Goal: Task Accomplishment & Management: Use online tool/utility

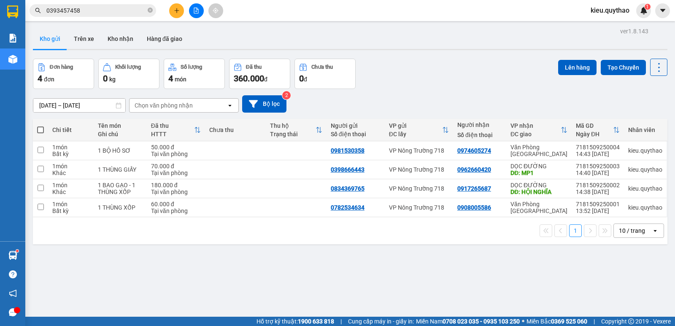
click at [247, 293] on div "ver 1.8.143 Kho gửi Trên xe Kho nhận Hàng đã giao Đơn hàng 4 đơn Khối lượng 0 k…" at bounding box center [351, 188] width 642 height 326
click at [38, 151] on input "checkbox" at bounding box center [41, 150] width 6 height 6
checkbox input "true"
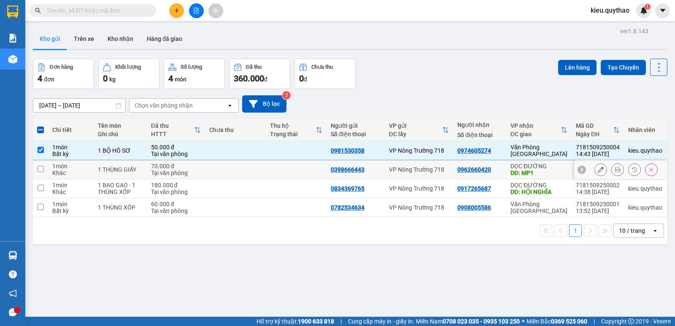
click at [41, 171] on input "checkbox" at bounding box center [41, 169] width 6 height 6
checkbox input "true"
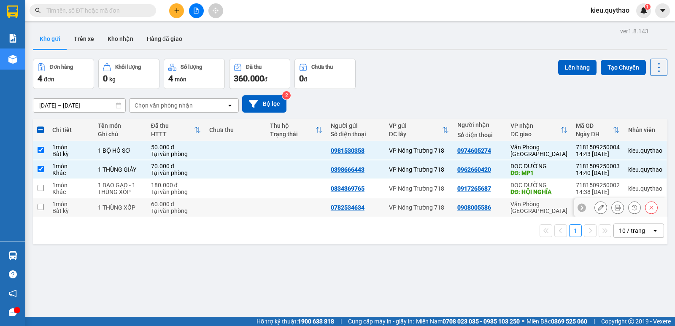
click at [38, 206] on input "checkbox" at bounding box center [41, 207] width 6 height 6
checkbox input "true"
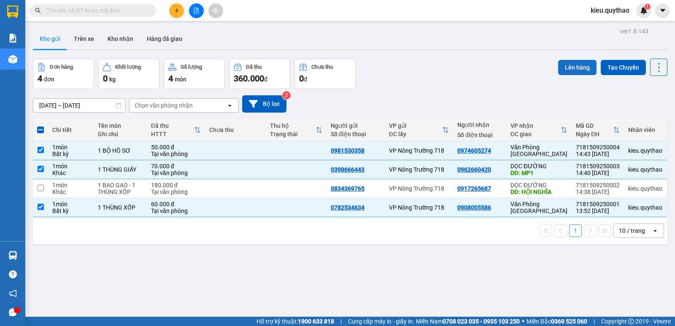
click at [573, 65] on button "Lên hàng" at bounding box center [578, 67] width 38 height 15
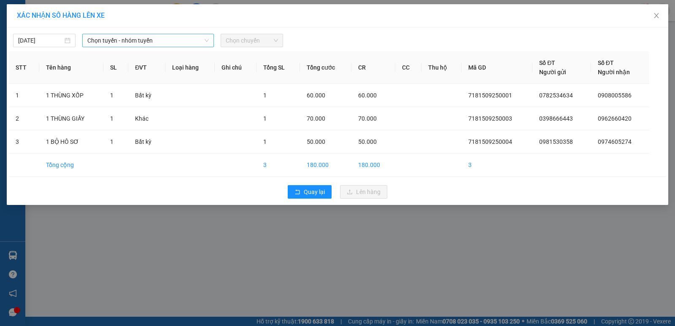
click at [136, 41] on span "Chọn tuyến - nhóm tuyến" at bounding box center [148, 40] width 122 height 13
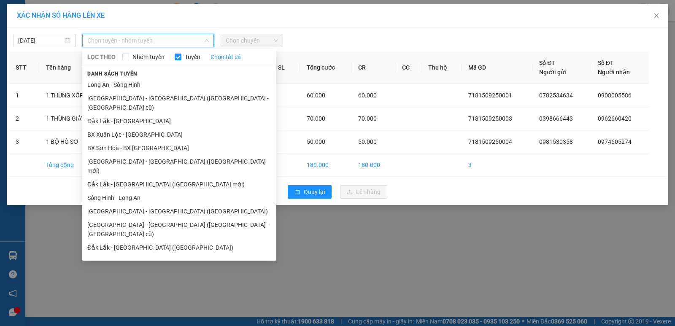
scroll to position [37, 0]
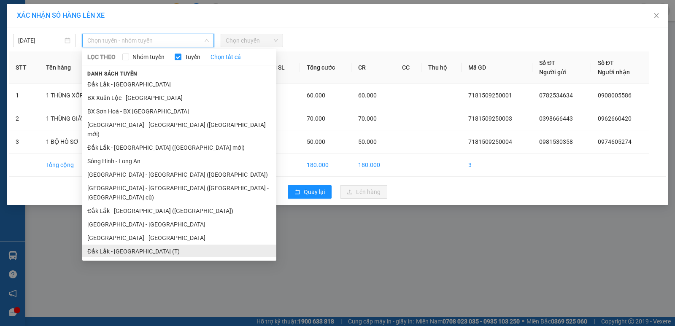
click at [144, 245] on li "Đắk Lắk - [GEOGRAPHIC_DATA] (T)" at bounding box center [179, 252] width 194 height 14
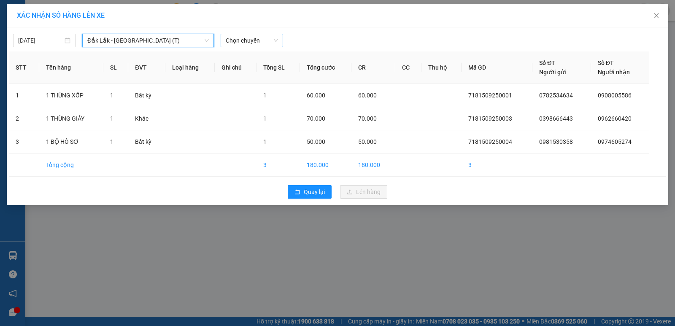
click at [247, 44] on span "Chọn chuyến" at bounding box center [252, 40] width 52 height 13
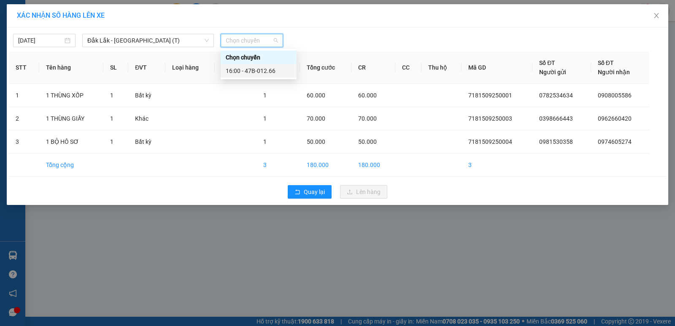
click at [260, 71] on div "16:00 - 47B-012.66" at bounding box center [259, 70] width 66 height 9
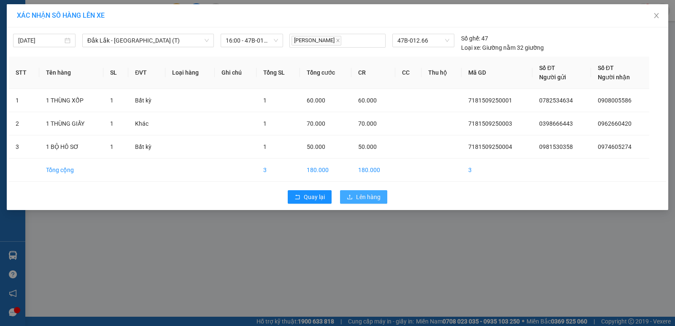
click at [368, 196] on span "Lên hàng" at bounding box center [368, 197] width 24 height 9
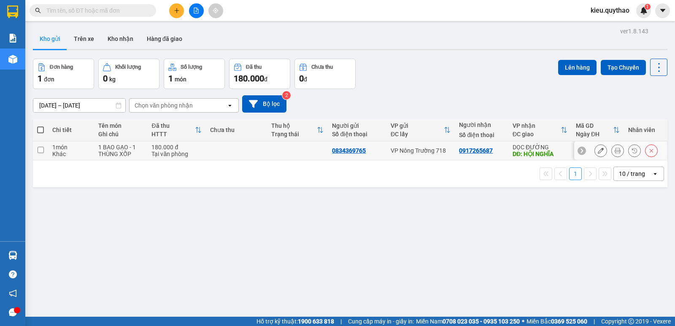
click at [38, 150] on input "checkbox" at bounding box center [41, 150] width 6 height 6
checkbox input "true"
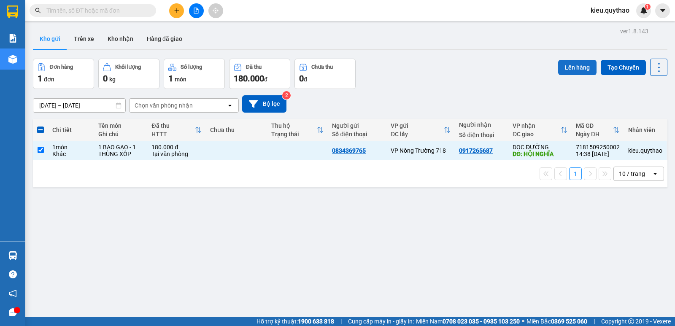
click at [569, 71] on button "Lên hàng" at bounding box center [578, 67] width 38 height 15
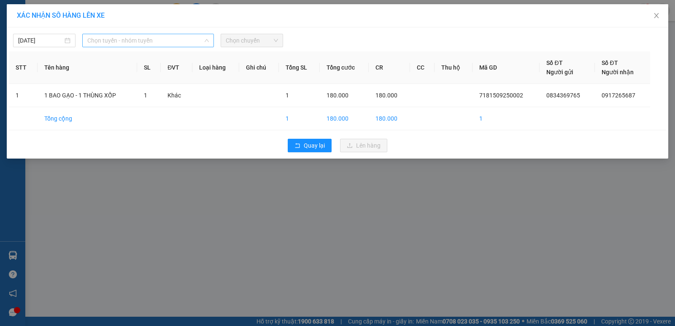
click at [149, 42] on span "Chọn tuyến - nhóm tuyến" at bounding box center [148, 40] width 122 height 13
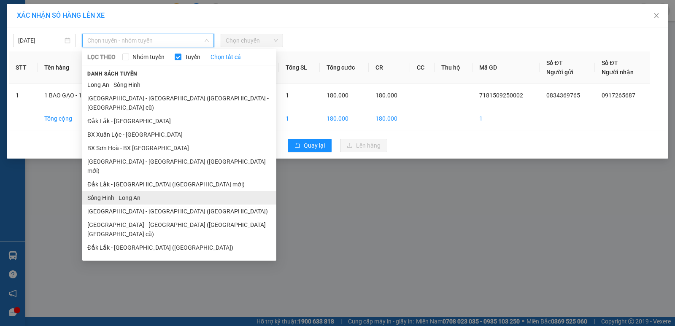
scroll to position [37, 0]
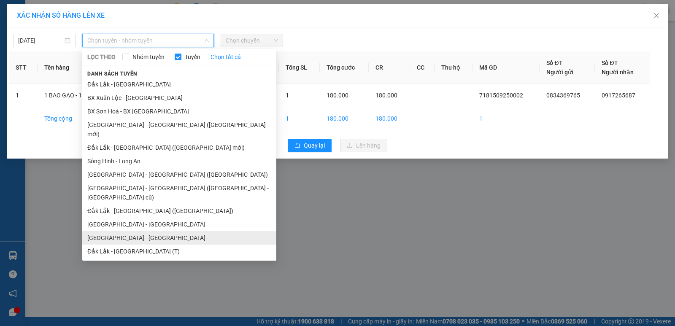
click at [132, 231] on li "[GEOGRAPHIC_DATA] - [GEOGRAPHIC_DATA]" at bounding box center [179, 238] width 194 height 14
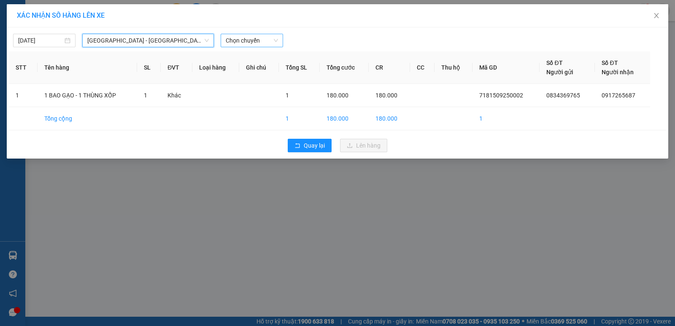
click at [251, 41] on span "Chọn chuyến" at bounding box center [252, 40] width 52 height 13
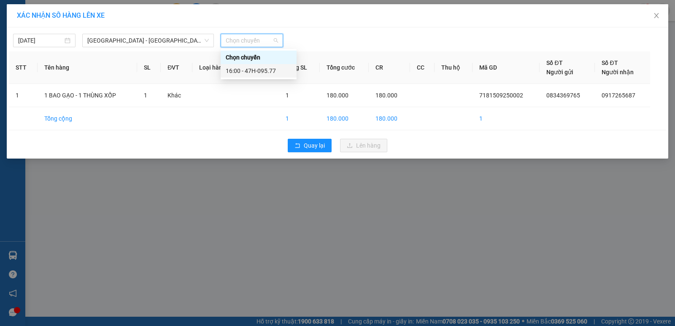
click at [253, 68] on div "16:00 - 47H-095.77" at bounding box center [259, 70] width 66 height 9
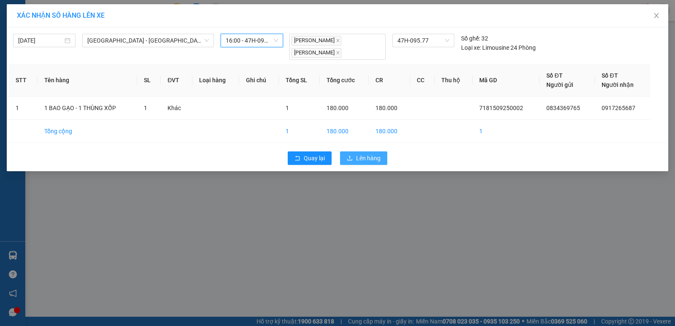
click at [380, 160] on span "Lên hàng" at bounding box center [368, 158] width 24 height 9
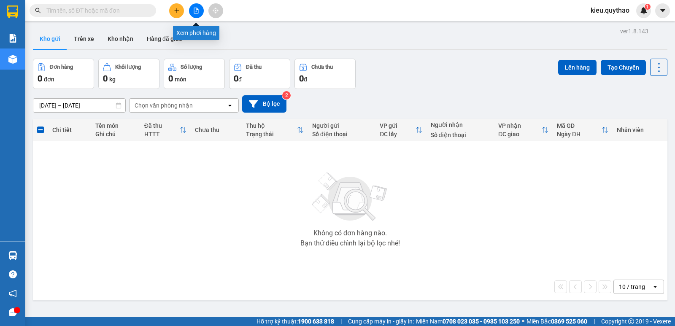
click at [198, 9] on icon "file-add" at bounding box center [196, 11] width 5 height 6
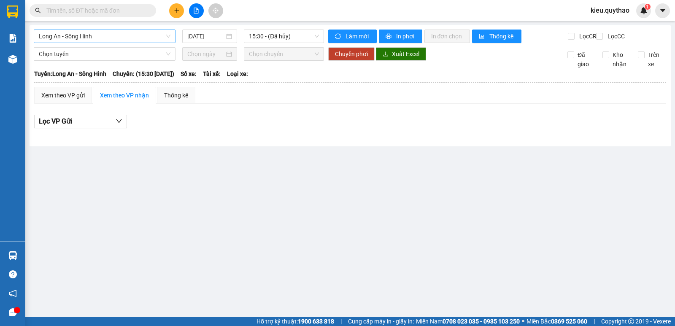
click at [116, 34] on span "Long An - Sông Hinh" at bounding box center [105, 36] width 132 height 13
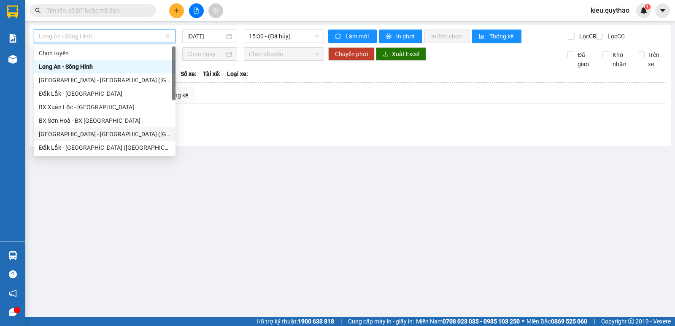
scroll to position [84, 0]
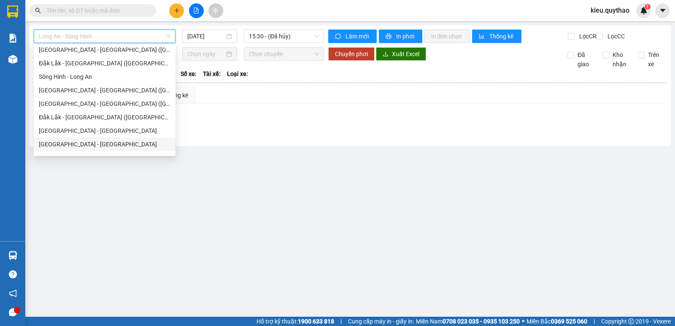
click at [69, 148] on div "[GEOGRAPHIC_DATA] - [GEOGRAPHIC_DATA]" at bounding box center [105, 144] width 132 height 9
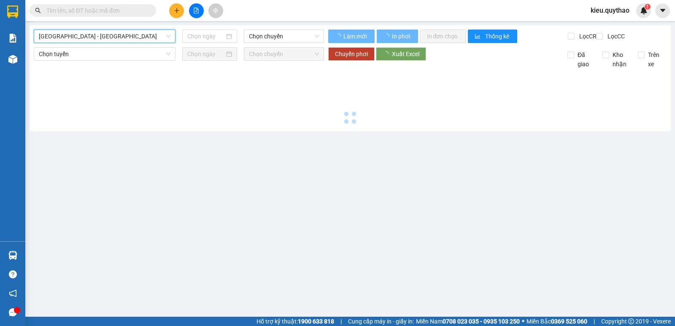
type input "[DATE]"
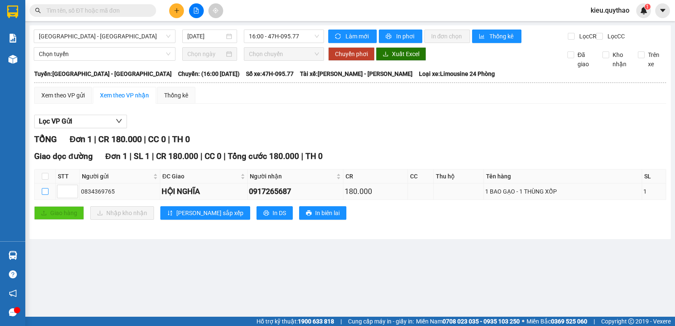
click at [44, 195] on input "checkbox" at bounding box center [45, 191] width 7 height 7
checkbox input "true"
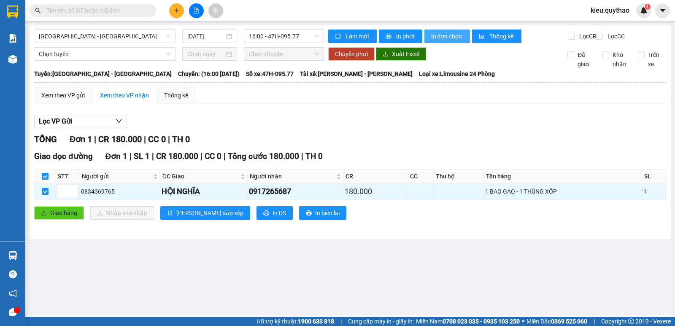
click at [454, 38] on span "In đơn chọn" at bounding box center [447, 36] width 33 height 9
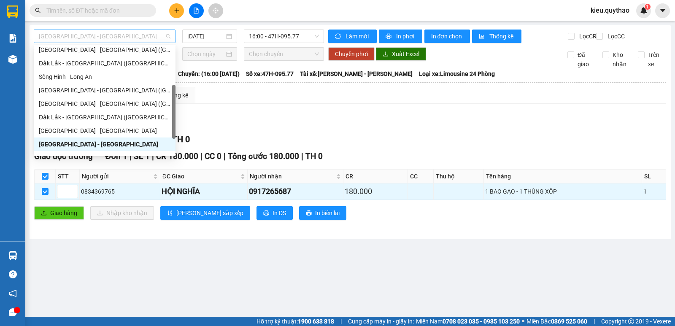
click at [125, 39] on span "[GEOGRAPHIC_DATA] - [GEOGRAPHIC_DATA]" at bounding box center [105, 36] width 132 height 13
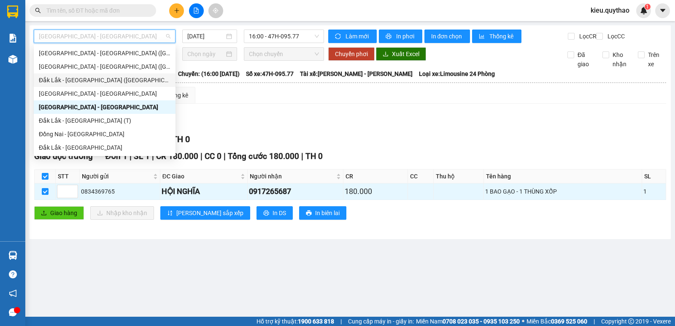
click at [112, 79] on div "Đắk Lắk - [GEOGRAPHIC_DATA] ([GEOGRAPHIC_DATA])" at bounding box center [105, 80] width 132 height 9
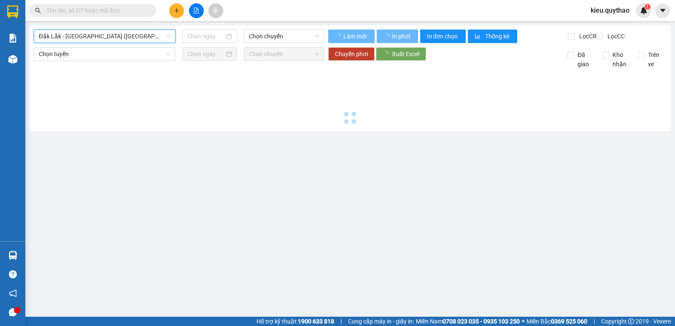
type input "[DATE]"
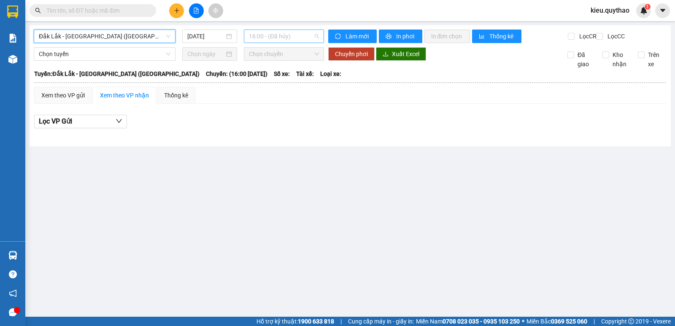
click at [256, 35] on span "16:00 - (Đã hủy)" at bounding box center [284, 36] width 70 height 13
click at [149, 38] on span "Đắk Lắk - [GEOGRAPHIC_DATA] ([GEOGRAPHIC_DATA])" at bounding box center [105, 36] width 132 height 13
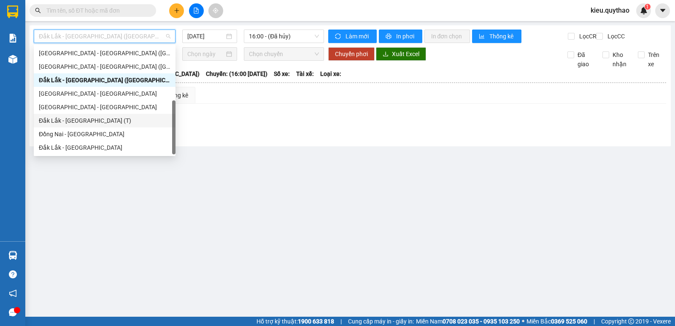
click at [101, 117] on div "Đắk Lắk - [GEOGRAPHIC_DATA] (T)" at bounding box center [105, 120] width 132 height 9
type input "[DATE]"
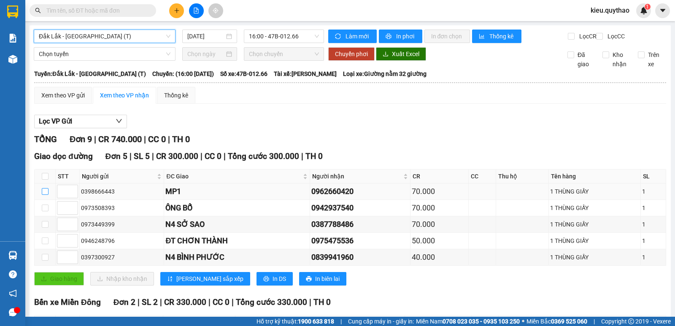
click at [46, 195] on input "checkbox" at bounding box center [45, 191] width 7 height 7
checkbox input "true"
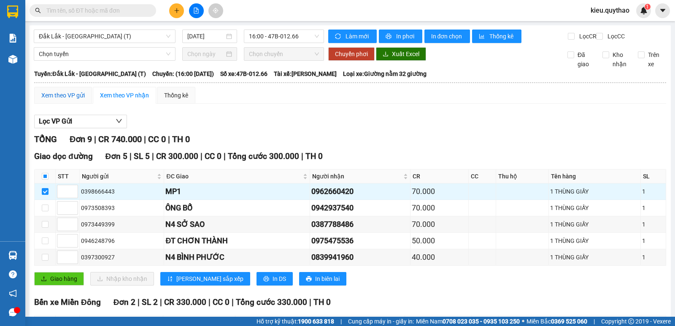
click at [79, 100] on div "Xem theo VP gửi" at bounding box center [62, 95] width 43 height 9
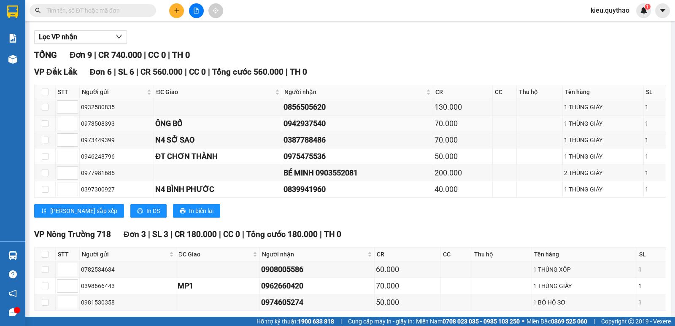
scroll to position [127, 0]
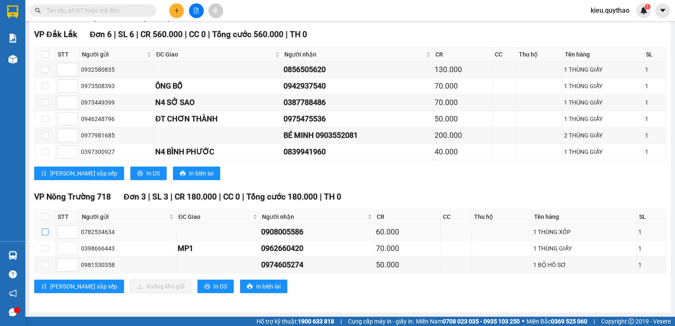
click at [46, 236] on input "checkbox" at bounding box center [45, 232] width 7 height 7
checkbox input "true"
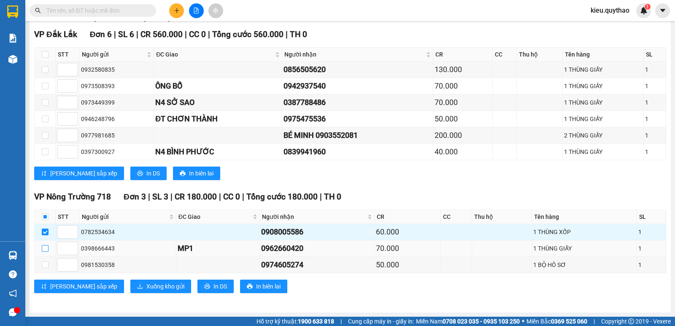
click at [47, 250] on input "checkbox" at bounding box center [45, 248] width 7 height 7
checkbox input "true"
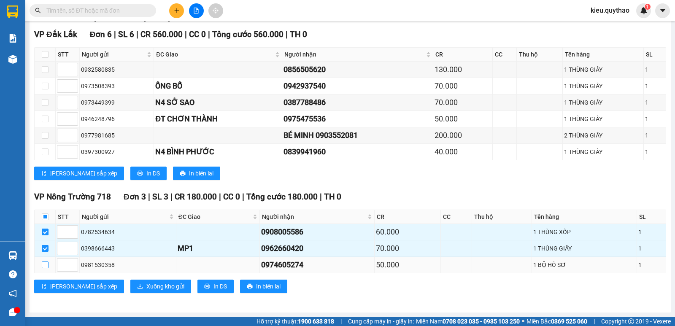
click at [47, 264] on input "checkbox" at bounding box center [45, 265] width 7 height 7
checkbox input "true"
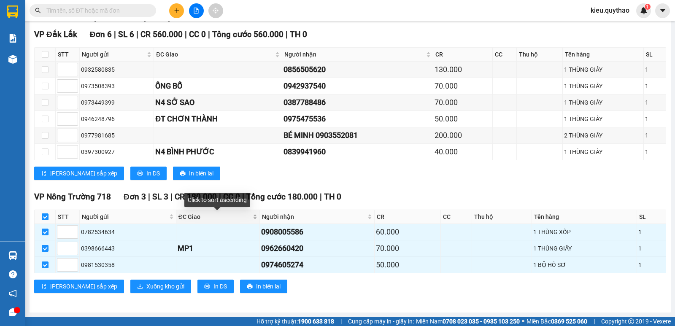
scroll to position [0, 0]
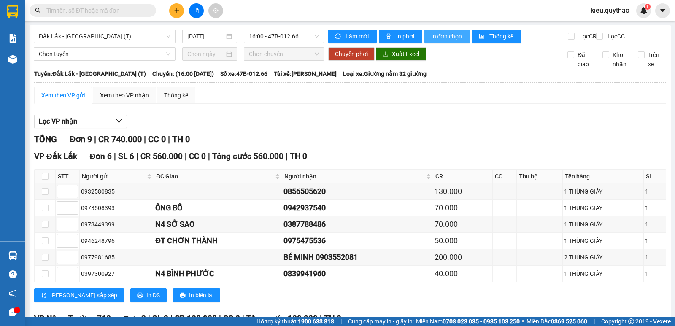
click at [453, 33] on span "In đơn chọn" at bounding box center [447, 36] width 33 height 9
